Goal: Information Seeking & Learning: Learn about a topic

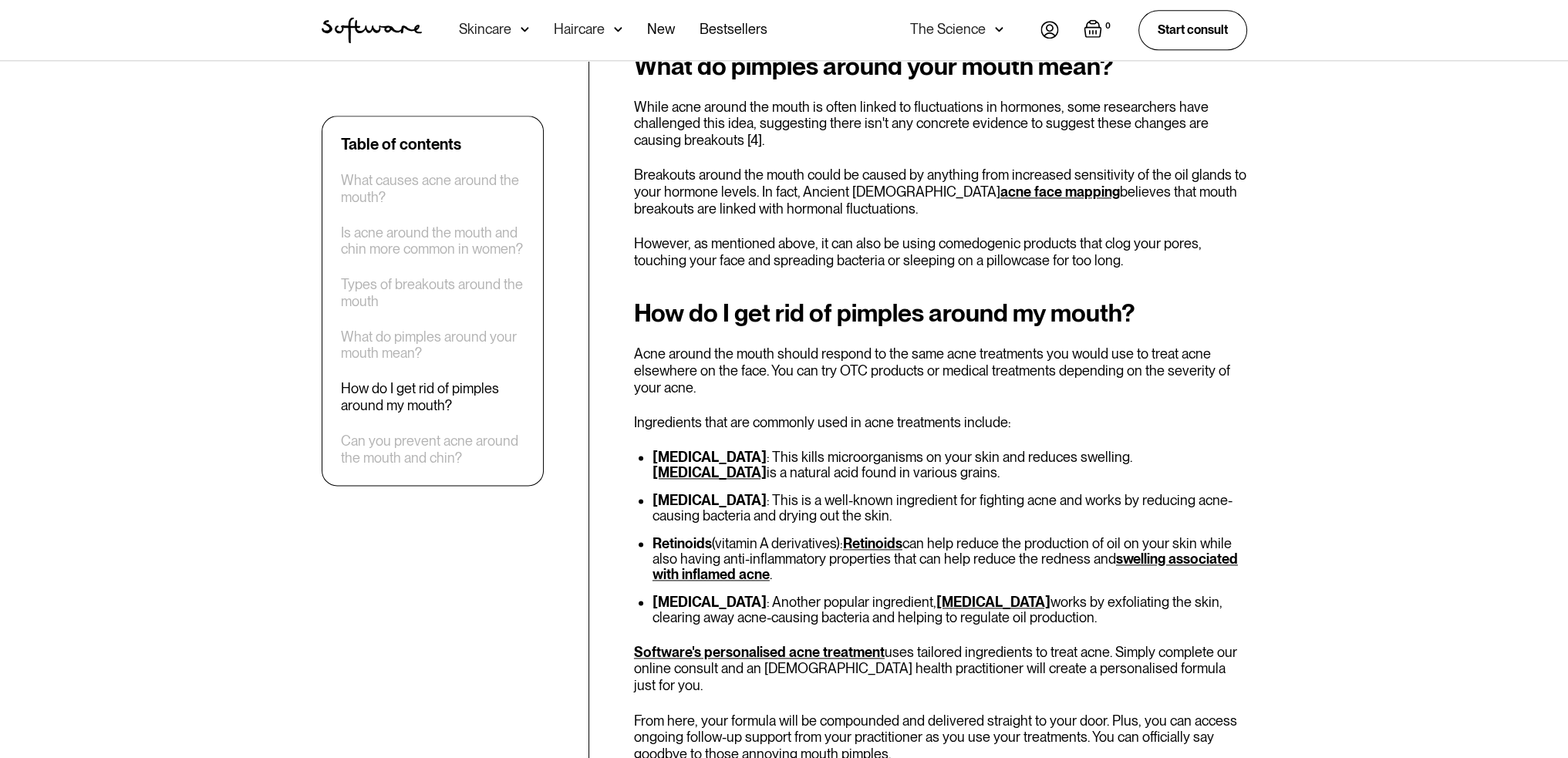
scroll to position [2622, 0]
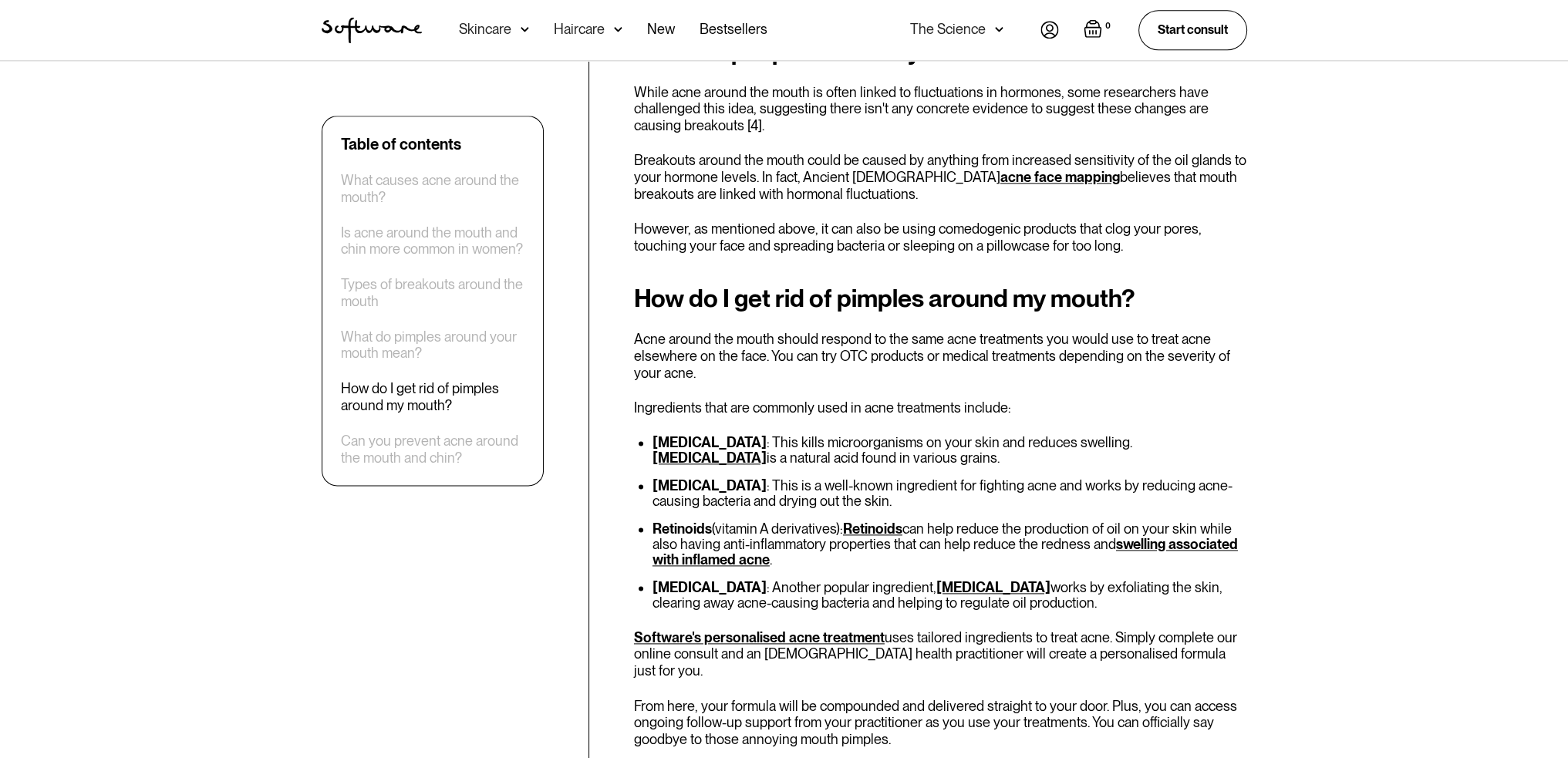
click at [766, 449] on link "[MEDICAL_DATA]" at bounding box center [709, 457] width 114 height 16
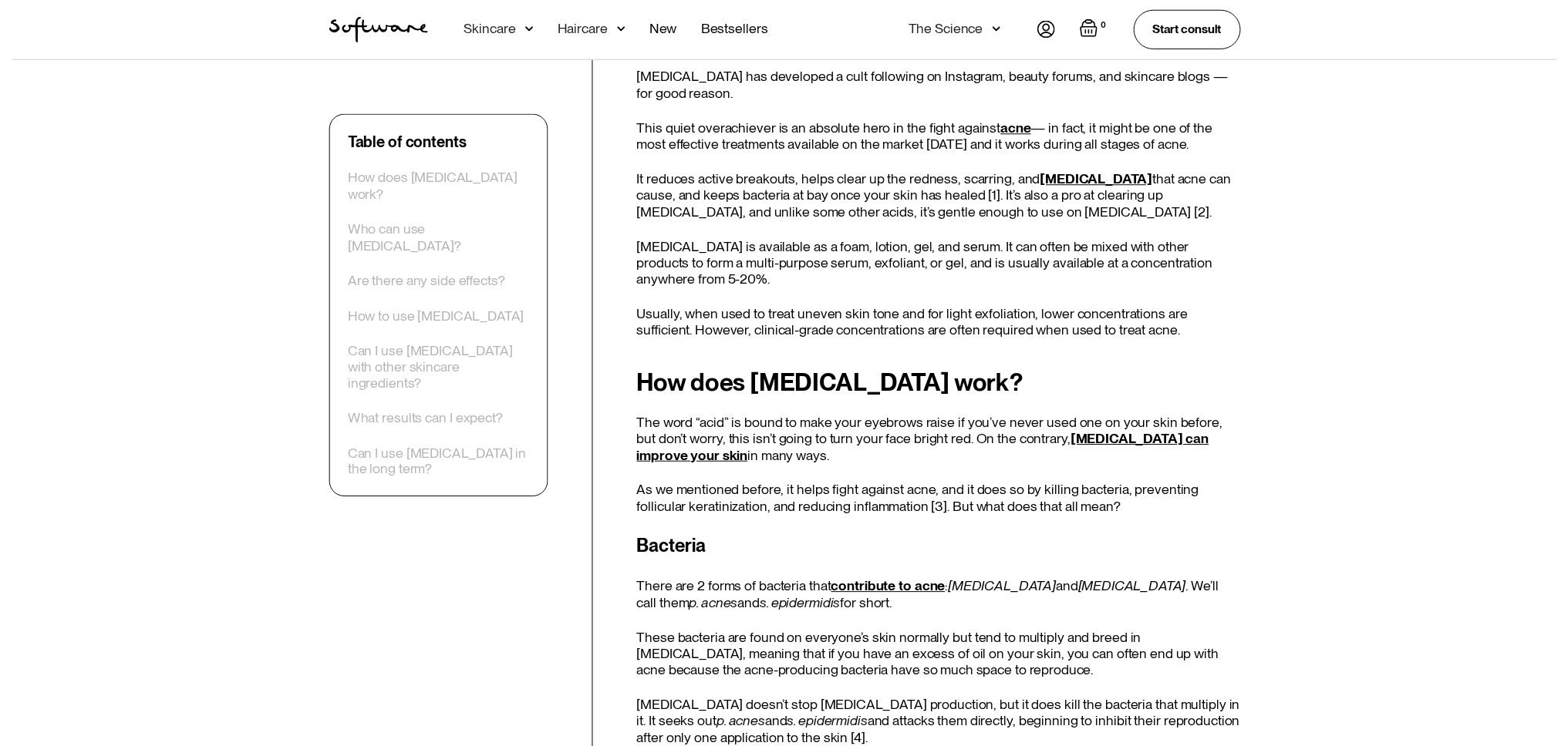
scroll to position [77, 0]
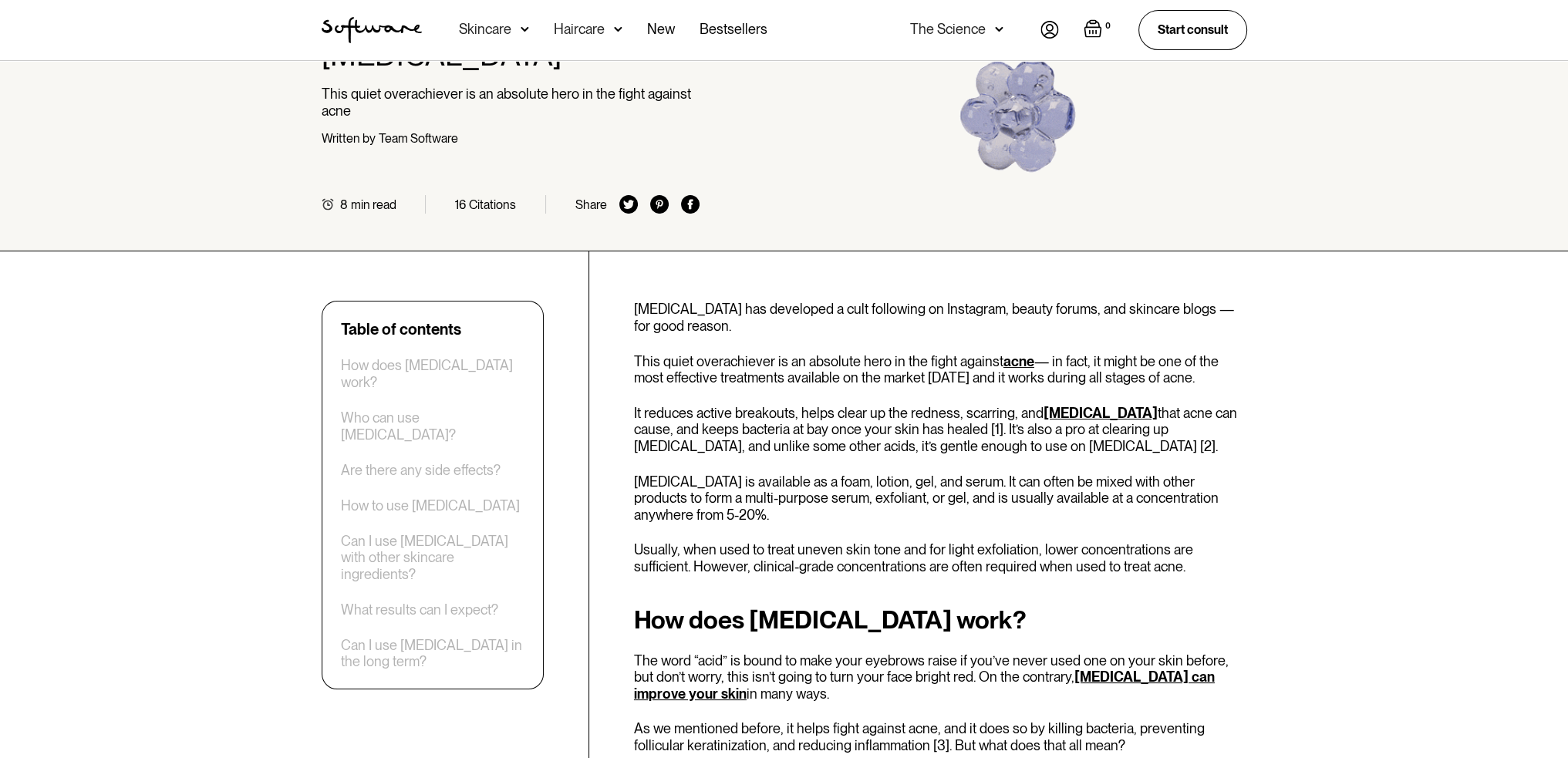
click at [514, 35] on div "Skincare" at bounding box center [493, 30] width 70 height 60
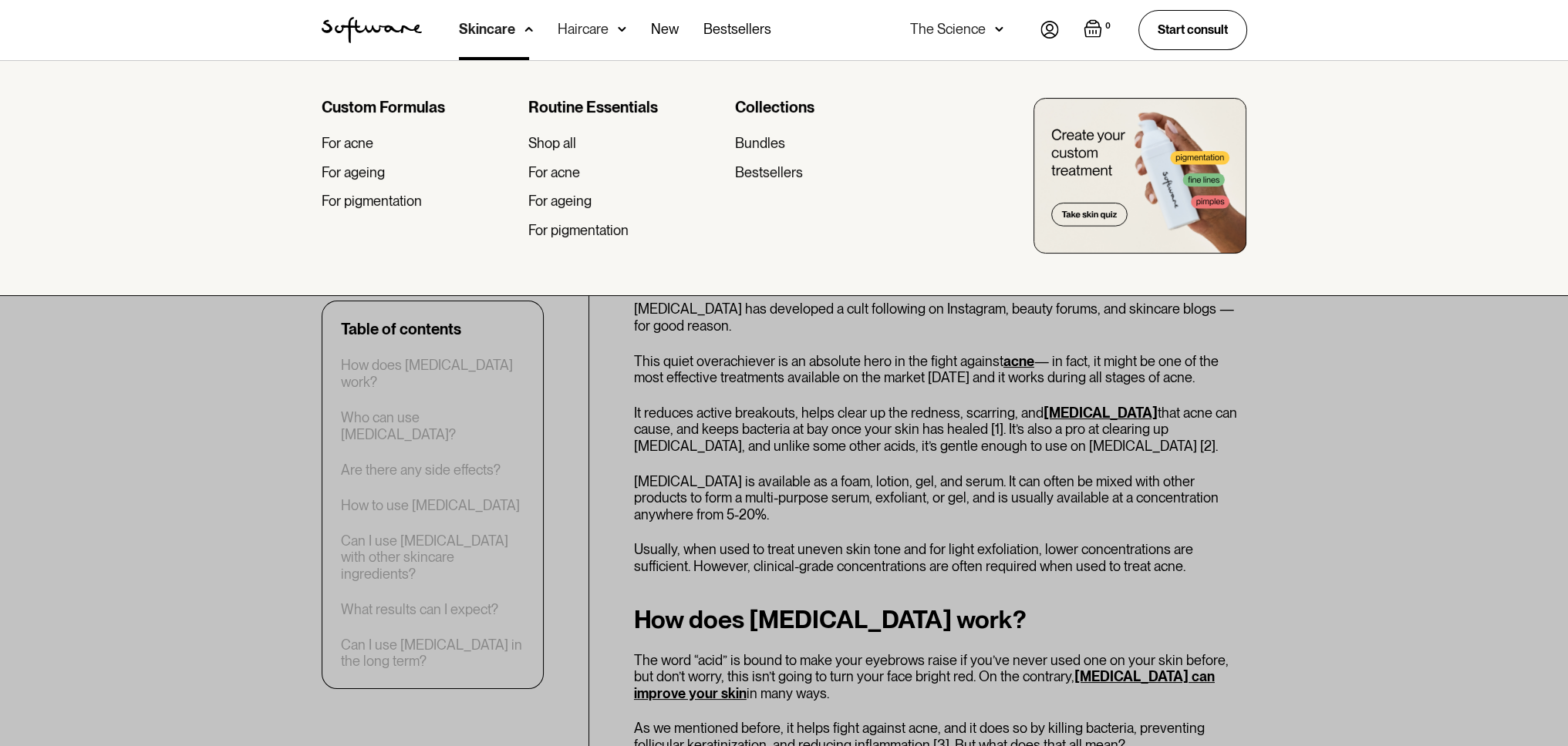
click at [560, 181] on div "Routine Essentials Shop all For acne For ageing For pigmentation" at bounding box center [625, 174] width 195 height 152
click at [562, 170] on div "For acne" at bounding box center [554, 172] width 52 height 17
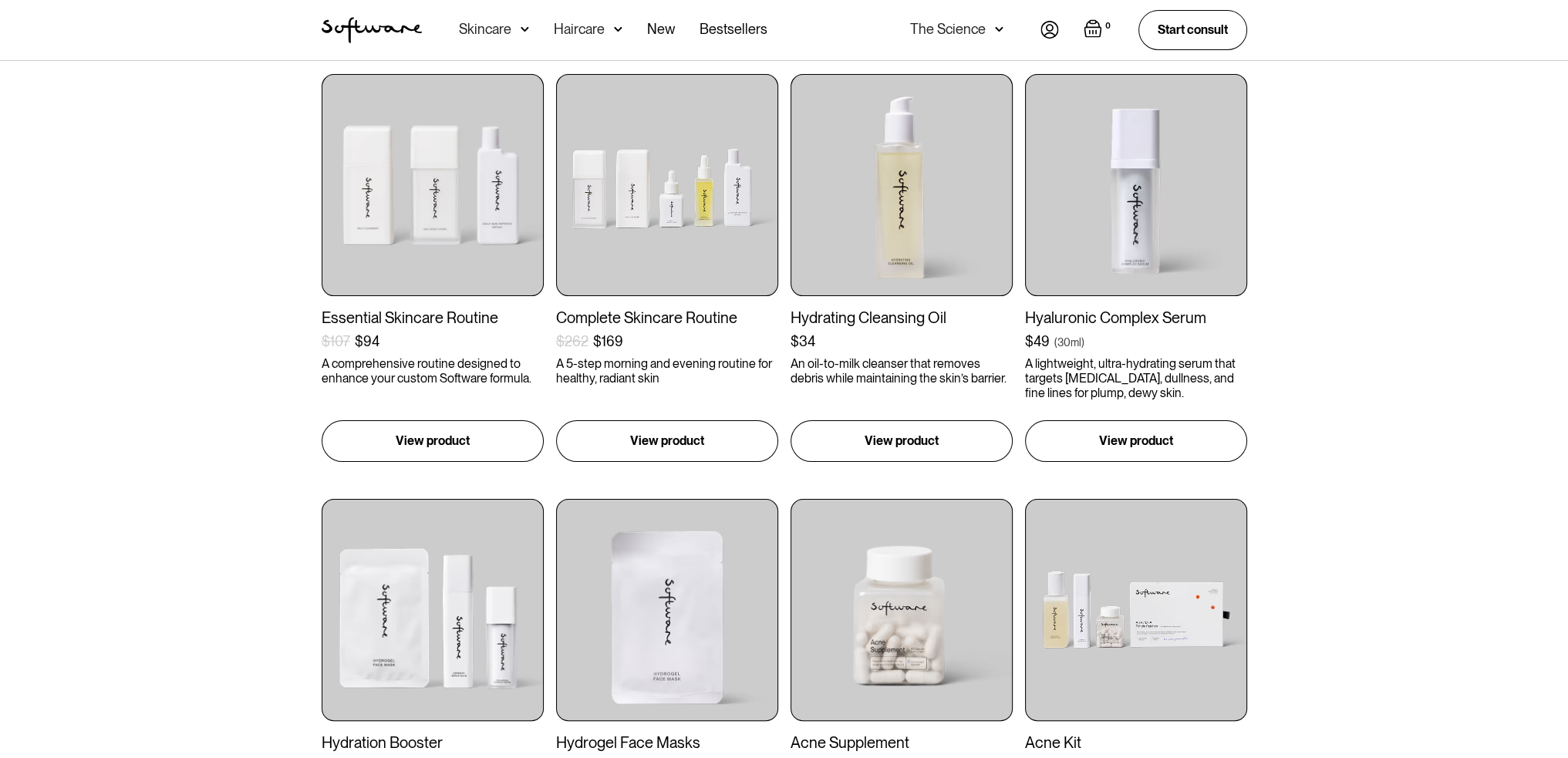
scroll to position [617, 0]
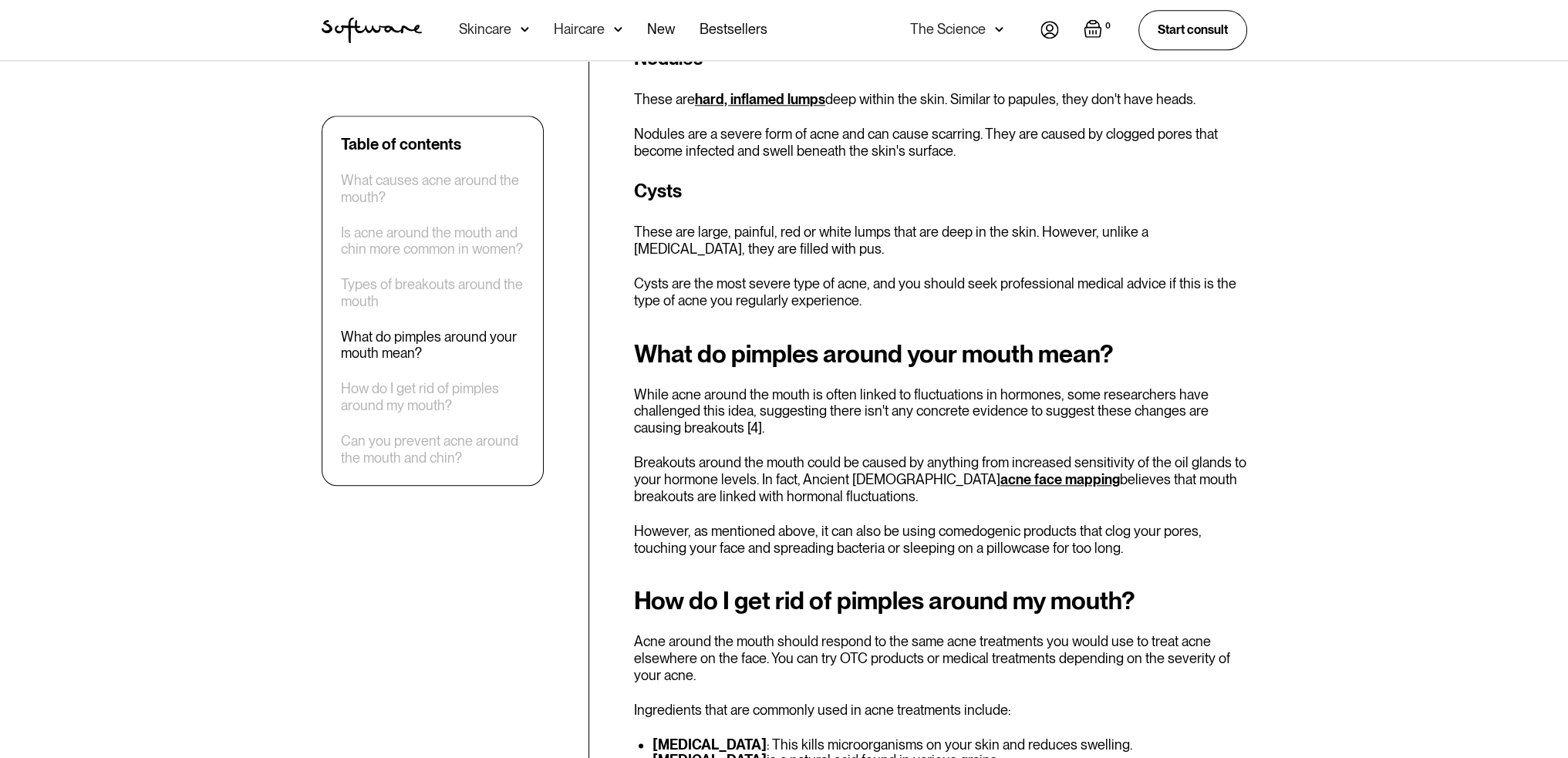
scroll to position [2699, 0]
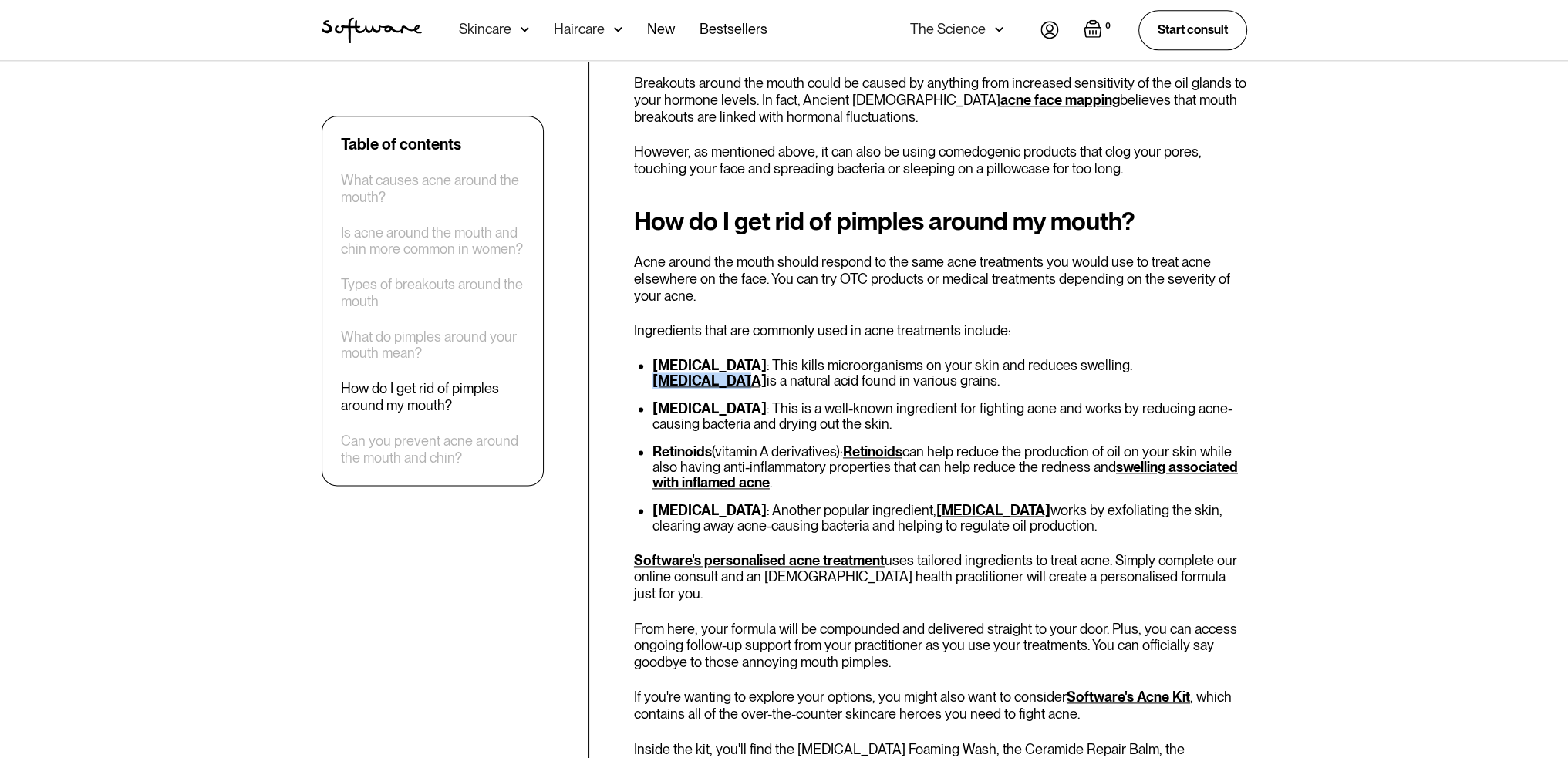
drag, startPoint x: 1162, startPoint y: 332, endPoint x: 1090, endPoint y: 327, distance: 72.2
click at [1090, 358] on li "Azelaic acid : This kills microorganisms on your skin and reduces swelling. Aze…" at bounding box center [949, 373] width 595 height 30
copy link "[MEDICAL_DATA]"
